Goal: Information Seeking & Learning: Compare options

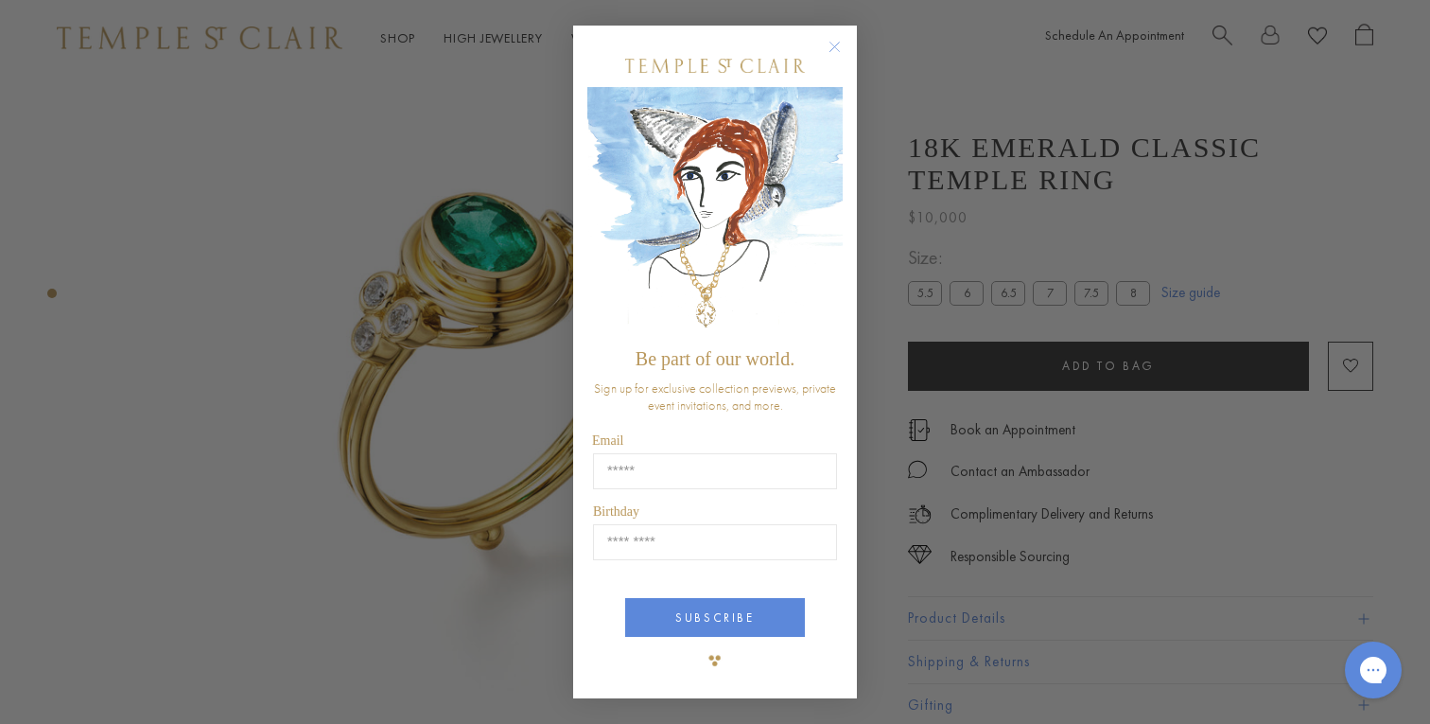
click at [840, 47] on circle "Close dialog" at bounding box center [835, 46] width 23 height 23
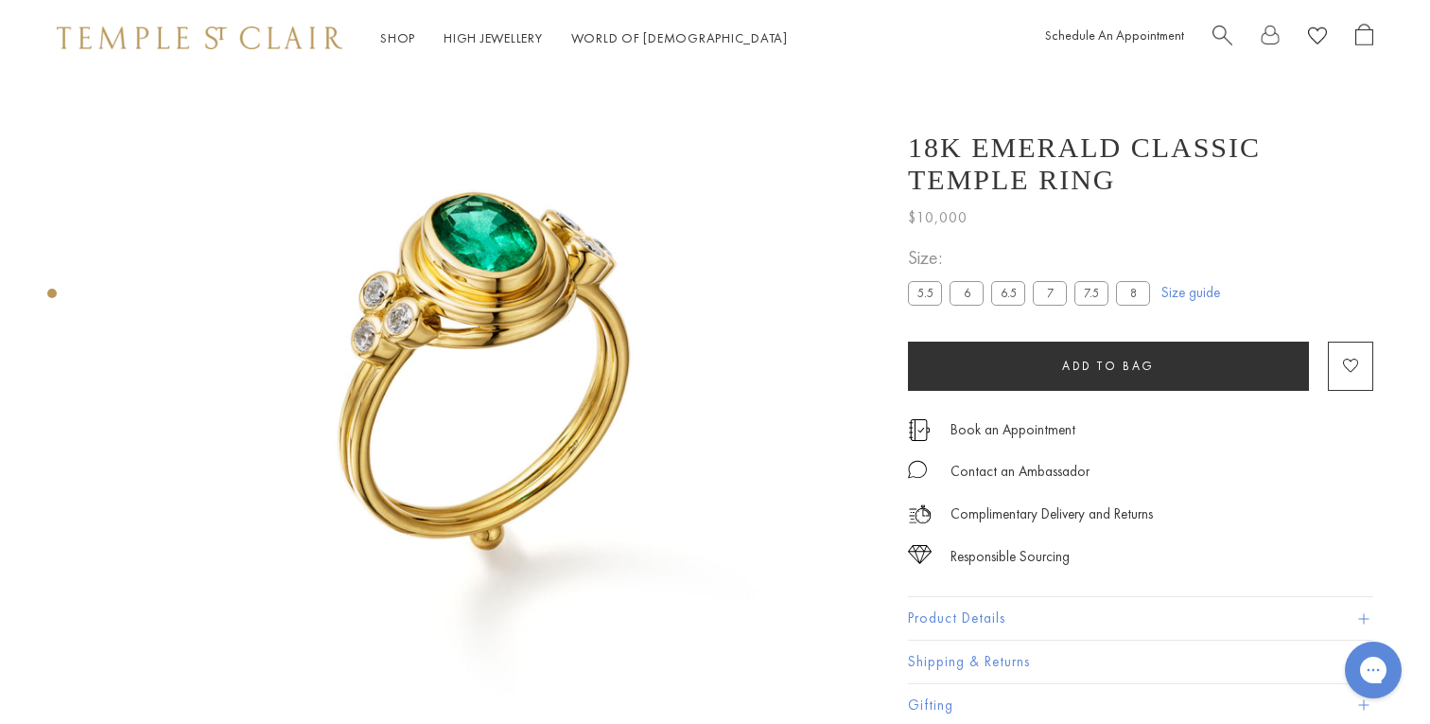
click at [1047, 293] on label "7" at bounding box center [1050, 293] width 34 height 24
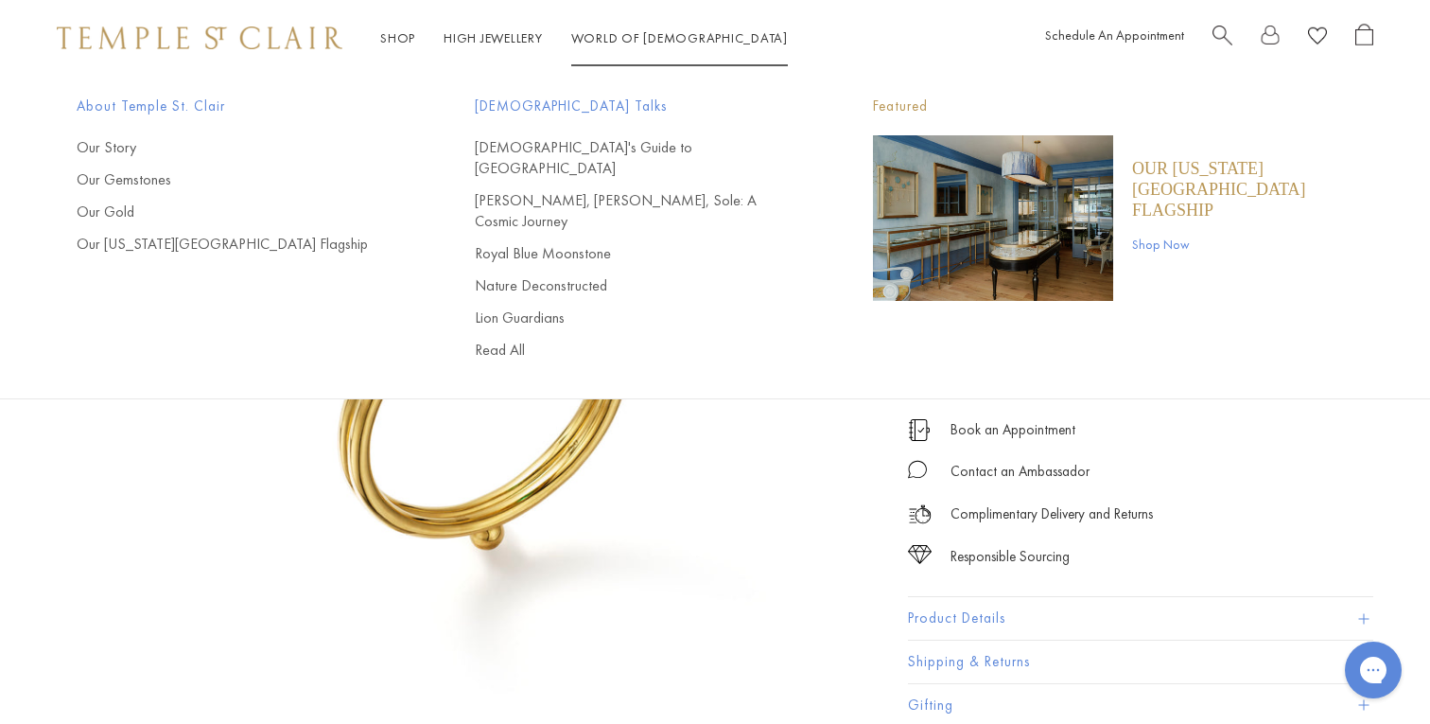
click at [242, 42] on img at bounding box center [200, 37] width 286 height 23
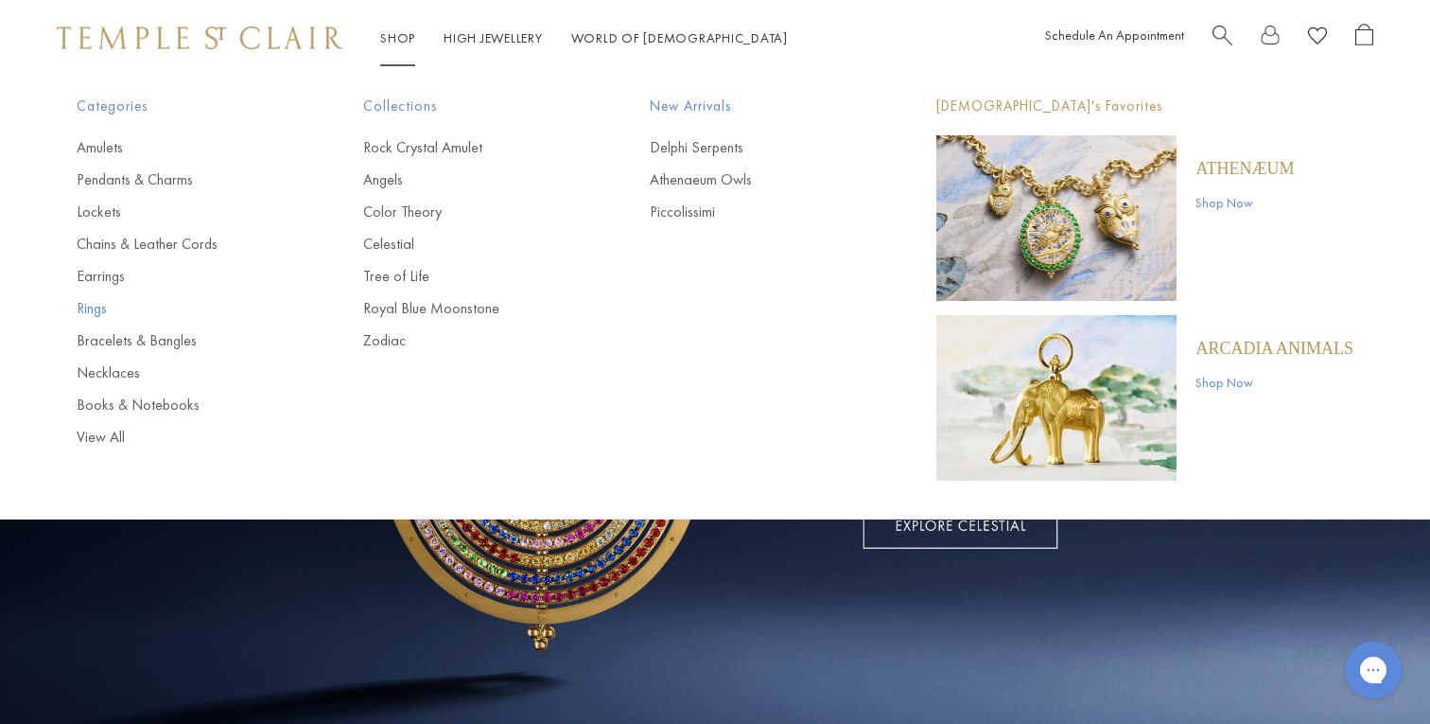
click at [101, 307] on link "Rings" at bounding box center [182, 308] width 211 height 21
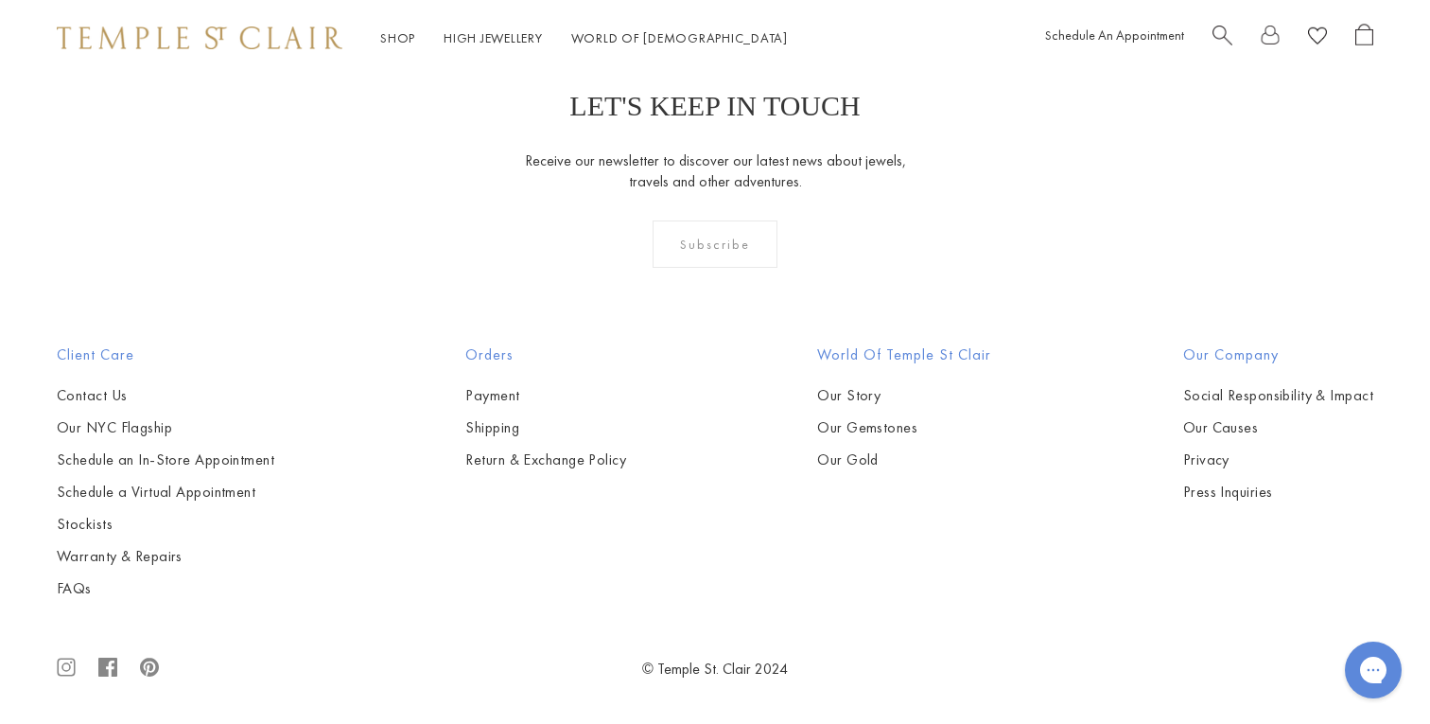
scroll to position [7255, 0]
click at [0, 0] on img at bounding box center [0, 0] width 0 height 0
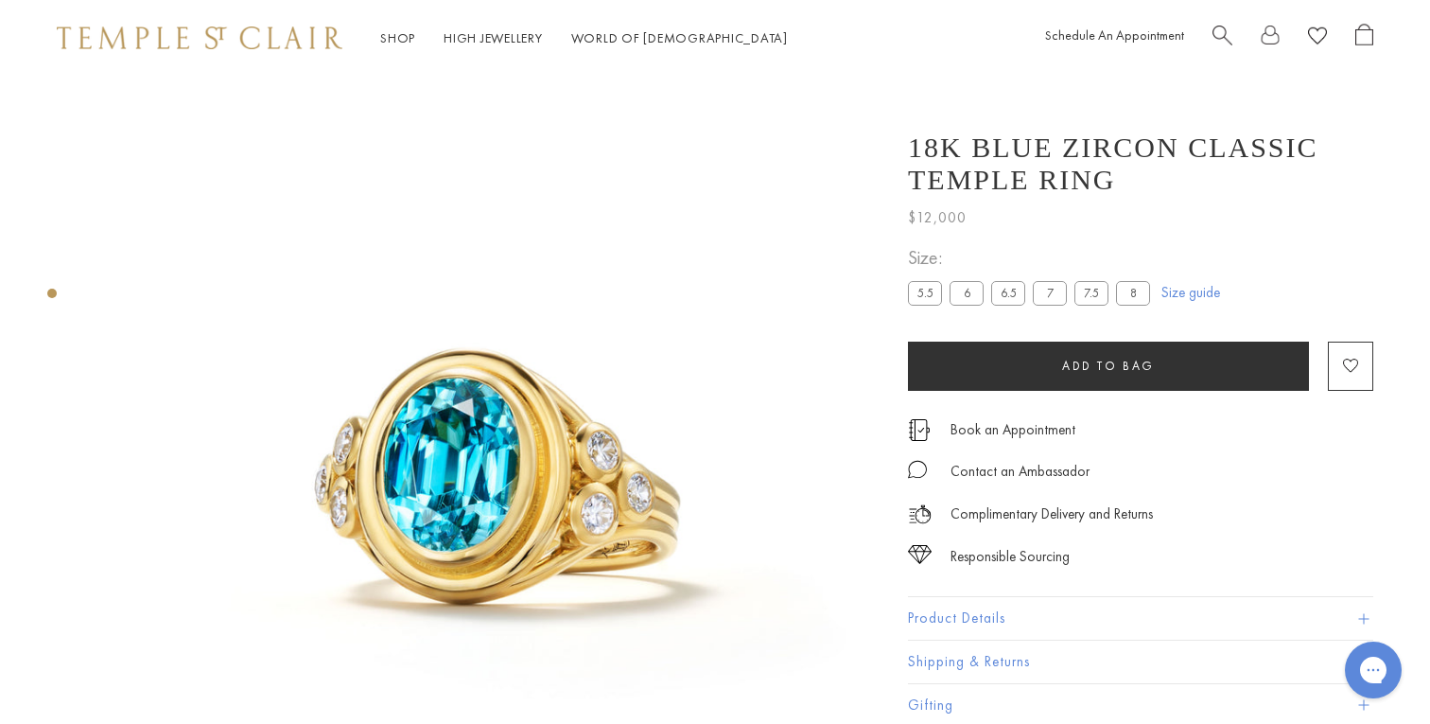
click at [1220, 32] on span "Search" at bounding box center [1223, 34] width 20 height 20
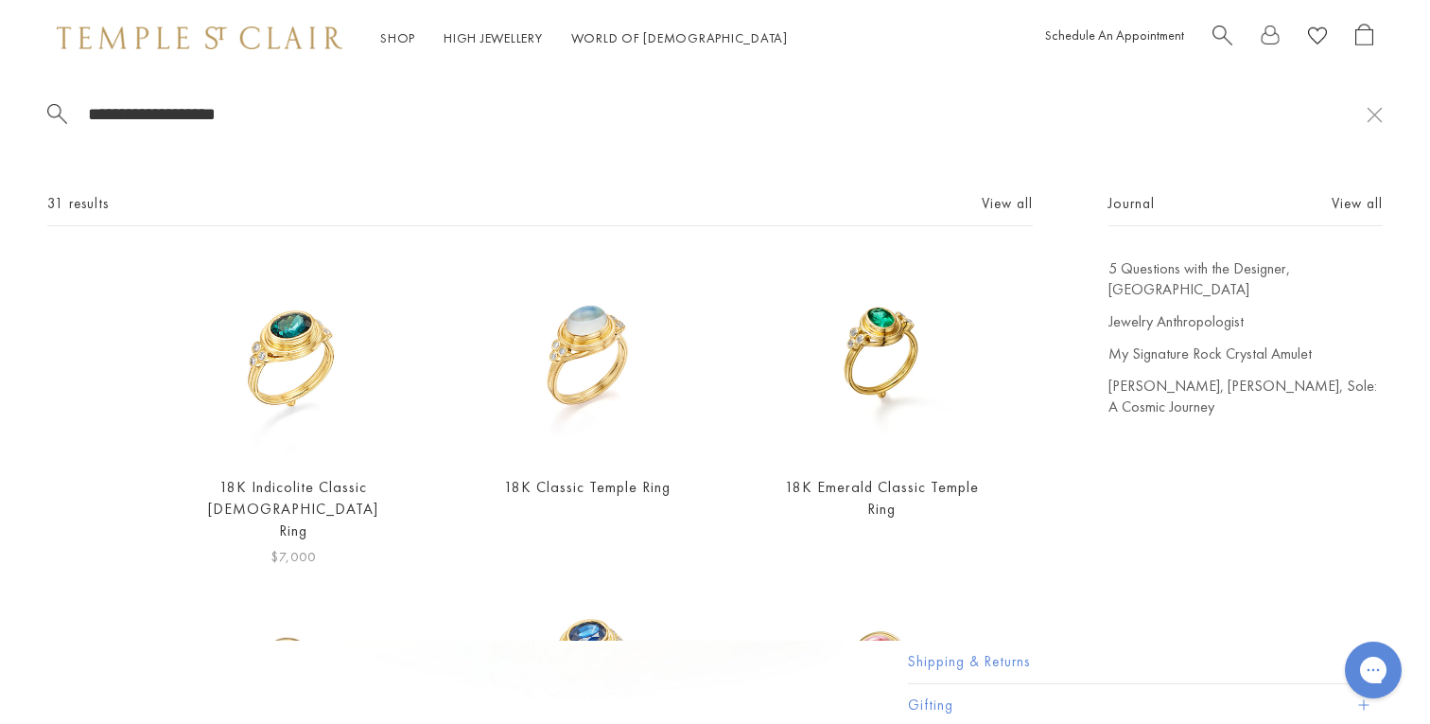
type input "**********"
click at [271, 342] on img at bounding box center [293, 358] width 200 height 200
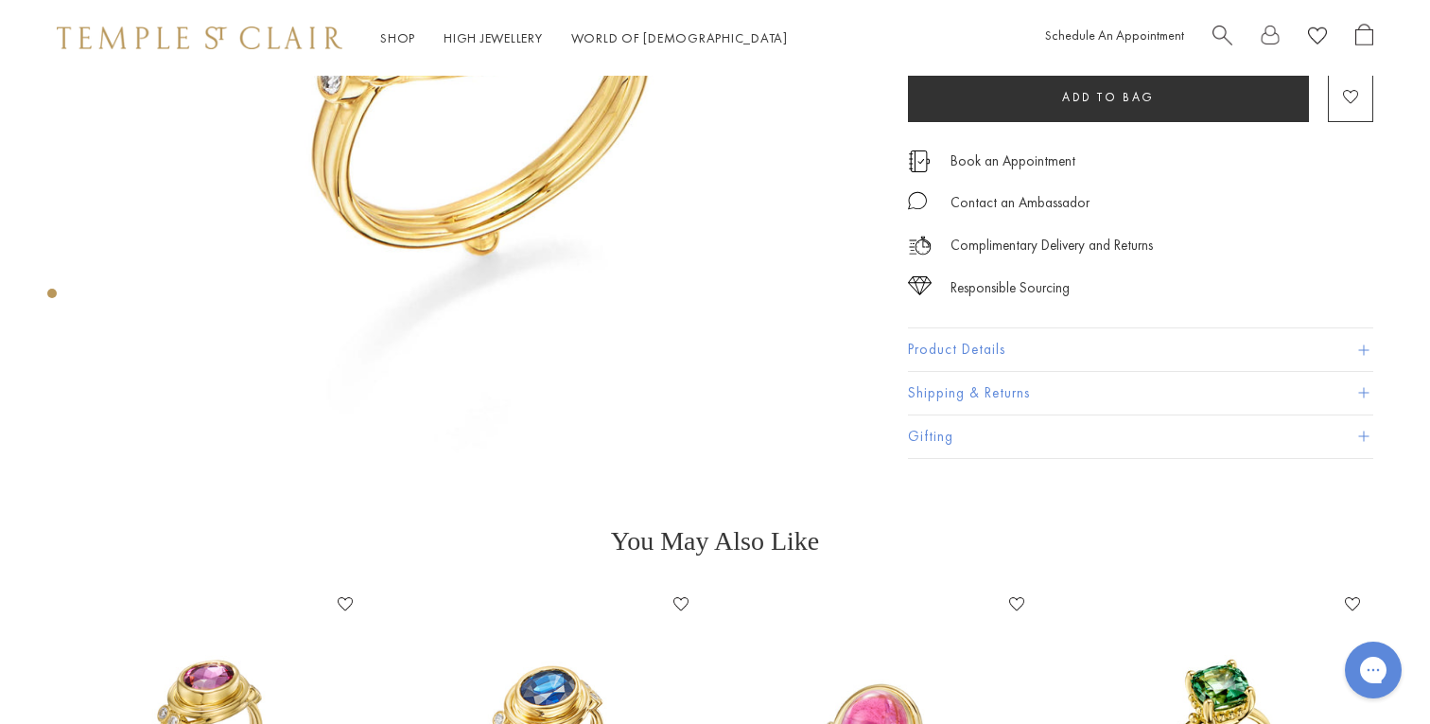
scroll to position [580, 0]
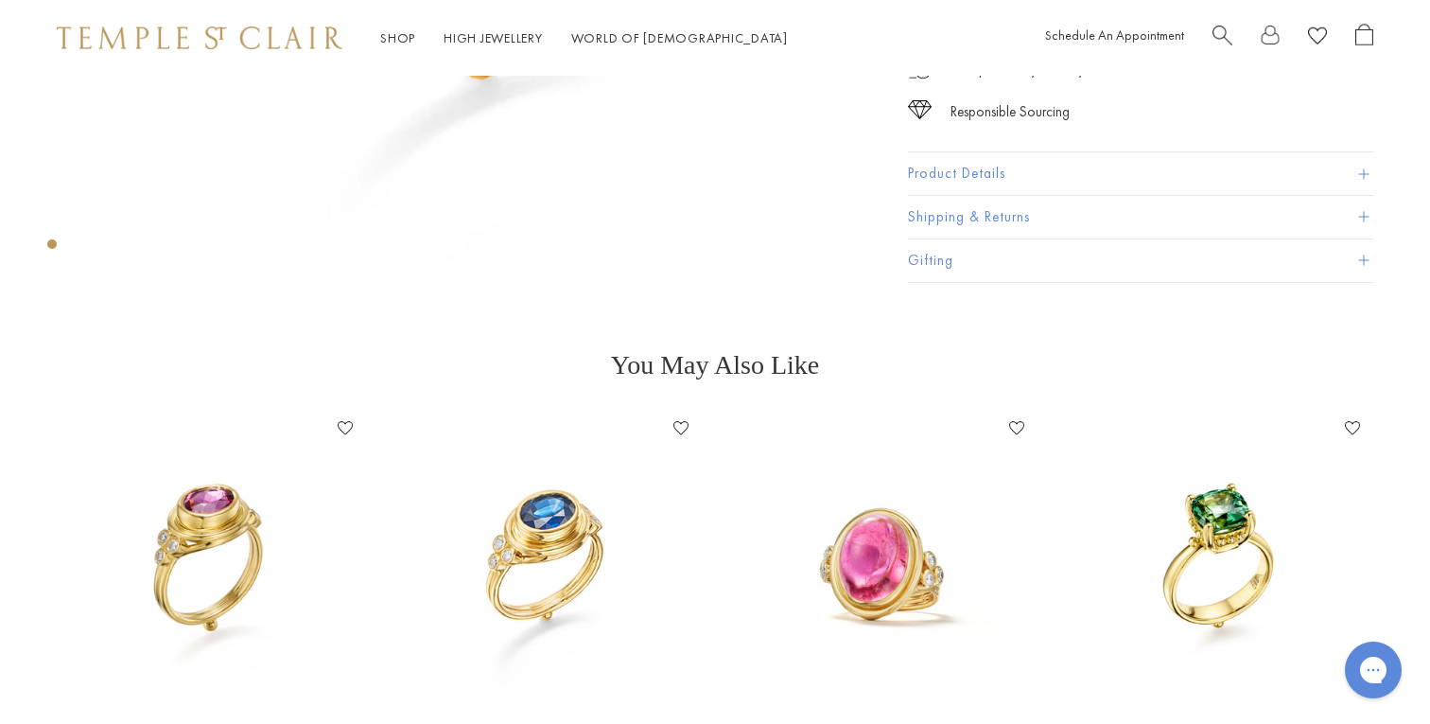
click at [865, 574] on img at bounding box center [883, 562] width 298 height 298
